Goal: Task Accomplishment & Management: Complete application form

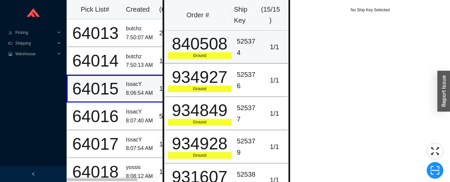
click at [249, 45] on div "525374" at bounding box center [248, 47] width 22 height 22
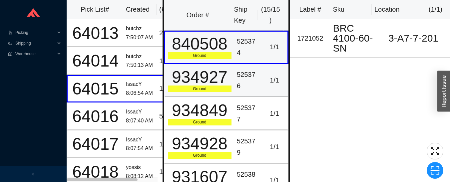
click at [262, 82] on td "1 / 1" at bounding box center [275, 80] width 27 height 33
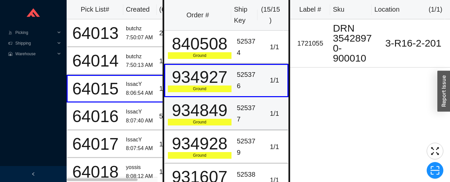
click at [257, 104] on td "525377" at bounding box center [247, 113] width 27 height 33
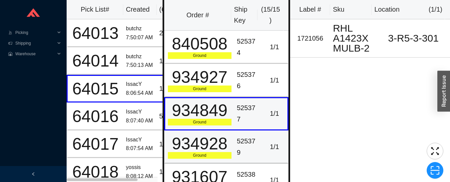
click at [251, 139] on div "525379" at bounding box center [248, 147] width 22 height 22
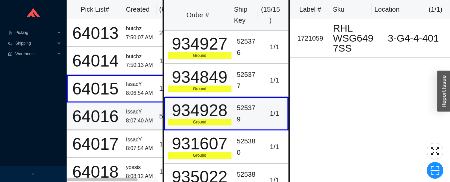
click at [142, 116] on div "IssacY" at bounding box center [140, 112] width 28 height 9
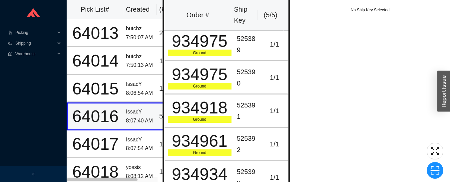
scroll to position [3, 0]
click at [250, 49] on div "525389" at bounding box center [248, 44] width 22 height 22
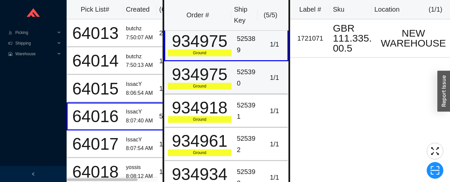
click at [262, 76] on td "1 / 1" at bounding box center [275, 77] width 27 height 33
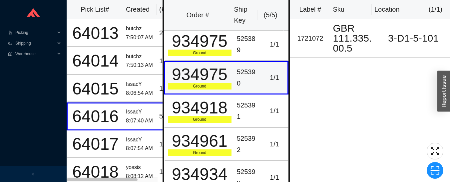
click at [249, 107] on div "525391" at bounding box center [248, 111] width 22 height 22
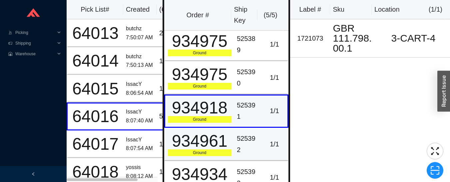
click at [264, 139] on div "1 / 1" at bounding box center [274, 144] width 21 height 11
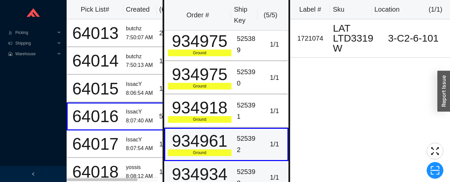
click at [257, 168] on td "525393" at bounding box center [247, 177] width 27 height 33
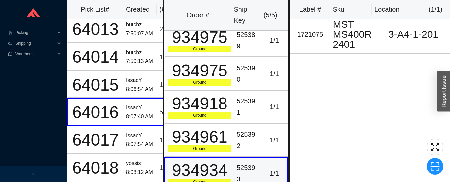
scroll to position [12, 0]
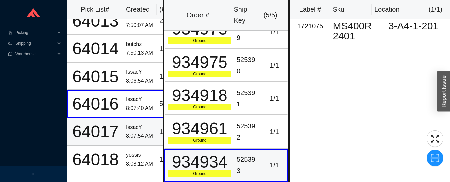
click at [125, 124] on td "IssacY 8:07:54 AM" at bounding box center [139, 132] width 33 height 28
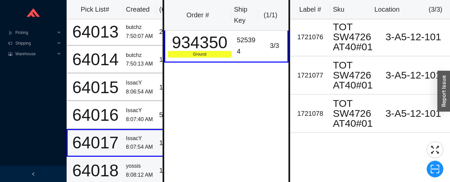
click at [147, 167] on div "yossis" at bounding box center [140, 166] width 28 height 9
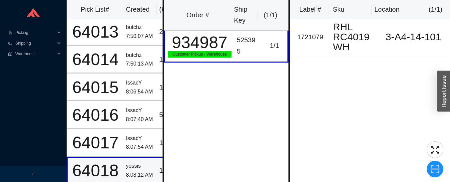
scroll to position [7, 0]
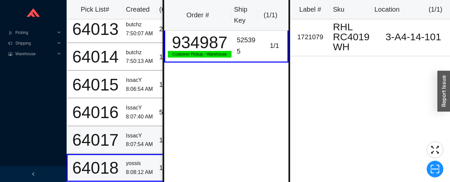
click at [140, 133] on div "IssacY" at bounding box center [140, 136] width 28 height 9
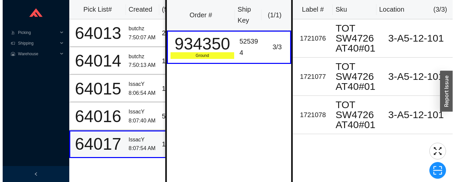
scroll to position [0, 0]
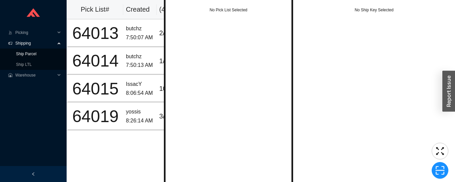
click at [18, 56] on link "Ship Parcel" at bounding box center [26, 54] width 20 height 5
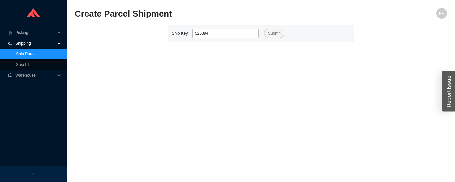
type input "525394"
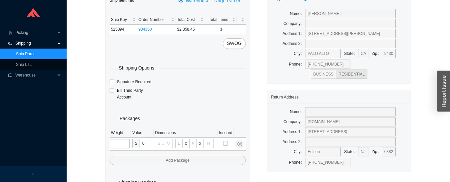
scroll to position [32, 0]
click at [173, 165] on span "Add Package" at bounding box center [178, 158] width 136 height 14
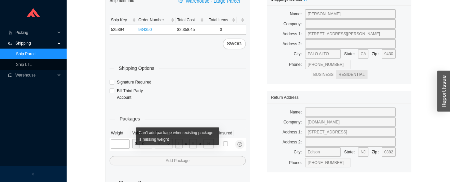
click at [171, 162] on span "Add Package" at bounding box center [178, 158] width 136 height 14
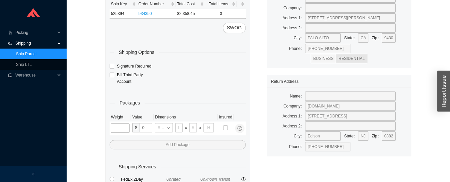
scroll to position [46, 0]
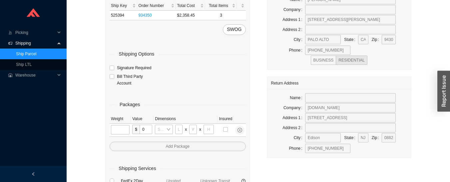
click at [175, 147] on span "Add Package" at bounding box center [178, 144] width 136 height 14
click at [16, 45] on span "Shipping" at bounding box center [35, 43] width 40 height 11
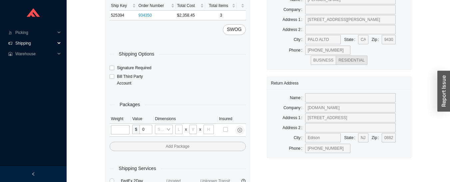
click at [17, 43] on span "Shipping" at bounding box center [35, 43] width 40 height 11
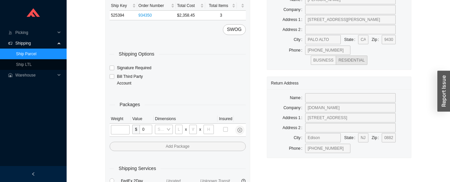
click at [19, 55] on link "Ship Parcel" at bounding box center [26, 54] width 20 height 5
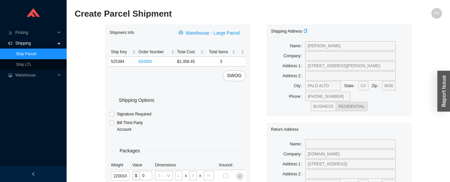
type input "22"
type input "30"
type input "24"
type input "12"
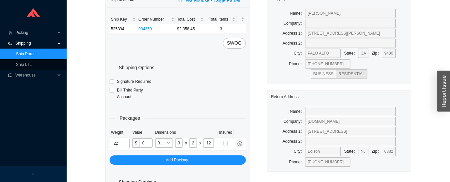
scroll to position [55, 0]
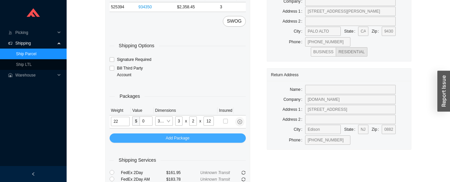
type input "22"
click at [160, 138] on button "Add Package" at bounding box center [178, 138] width 136 height 9
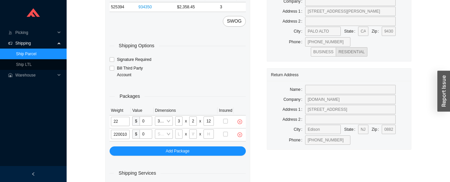
type input "22"
type input "30"
type input "24"
type input "12"
type input "22"
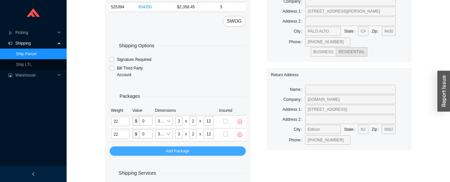
click at [144, 150] on button "Add Package" at bounding box center [178, 151] width 136 height 9
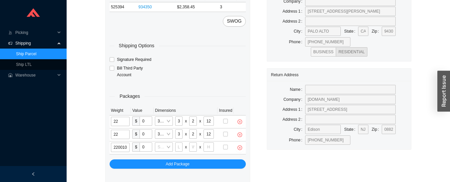
type input "22"
type input "30"
type input "24"
type input "12"
type input "22"
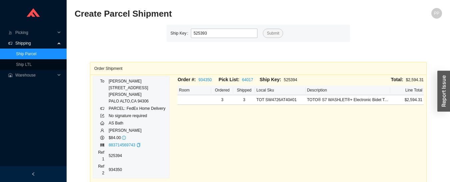
type input "525393"
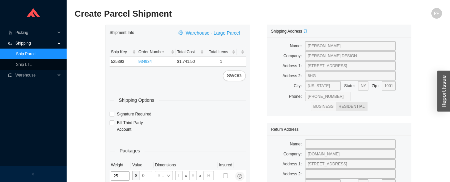
type input "25"
type input "21"
type input "10"
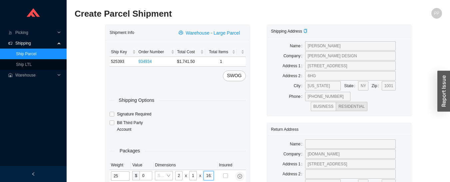
type input "16"
